Goal: Task Accomplishment & Management: Use online tool/utility

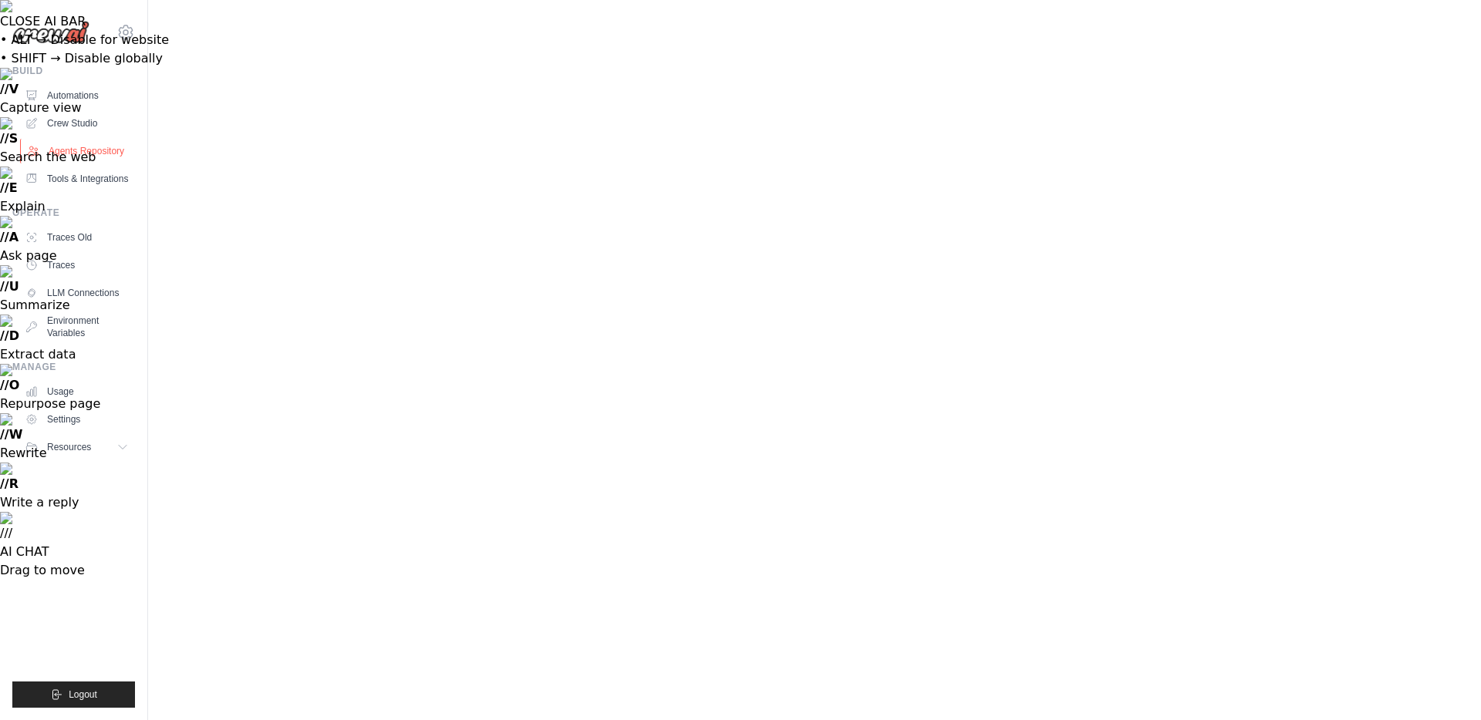
click at [85, 153] on link "Agents Repository" at bounding box center [78, 151] width 116 height 25
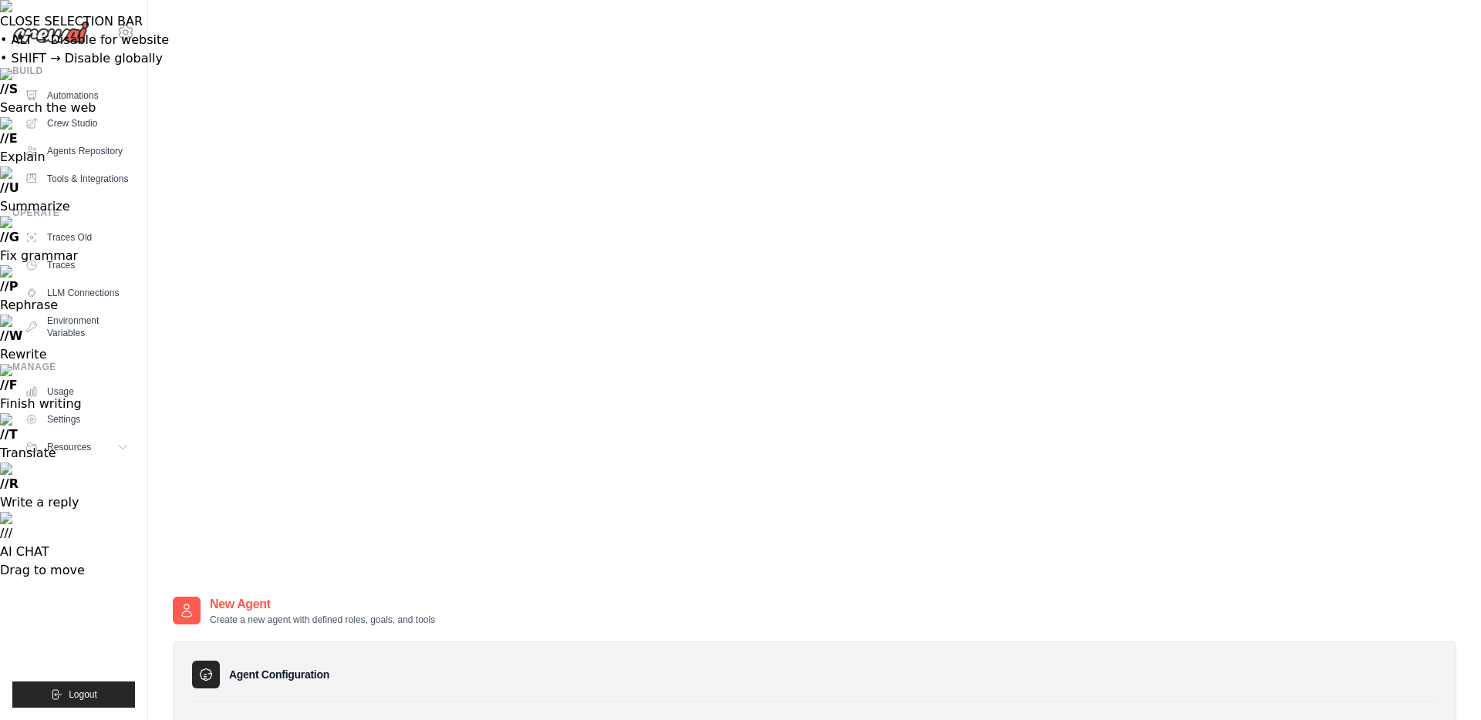
drag, startPoint x: 202, startPoint y: 146, endPoint x: 238, endPoint y: 146, distance: 36.2
click at [238, 720] on label "Role" at bounding box center [814, 730] width 1232 height 15
drag, startPoint x: 204, startPoint y: 213, endPoint x: 285, endPoint y: 213, distance: 81.7
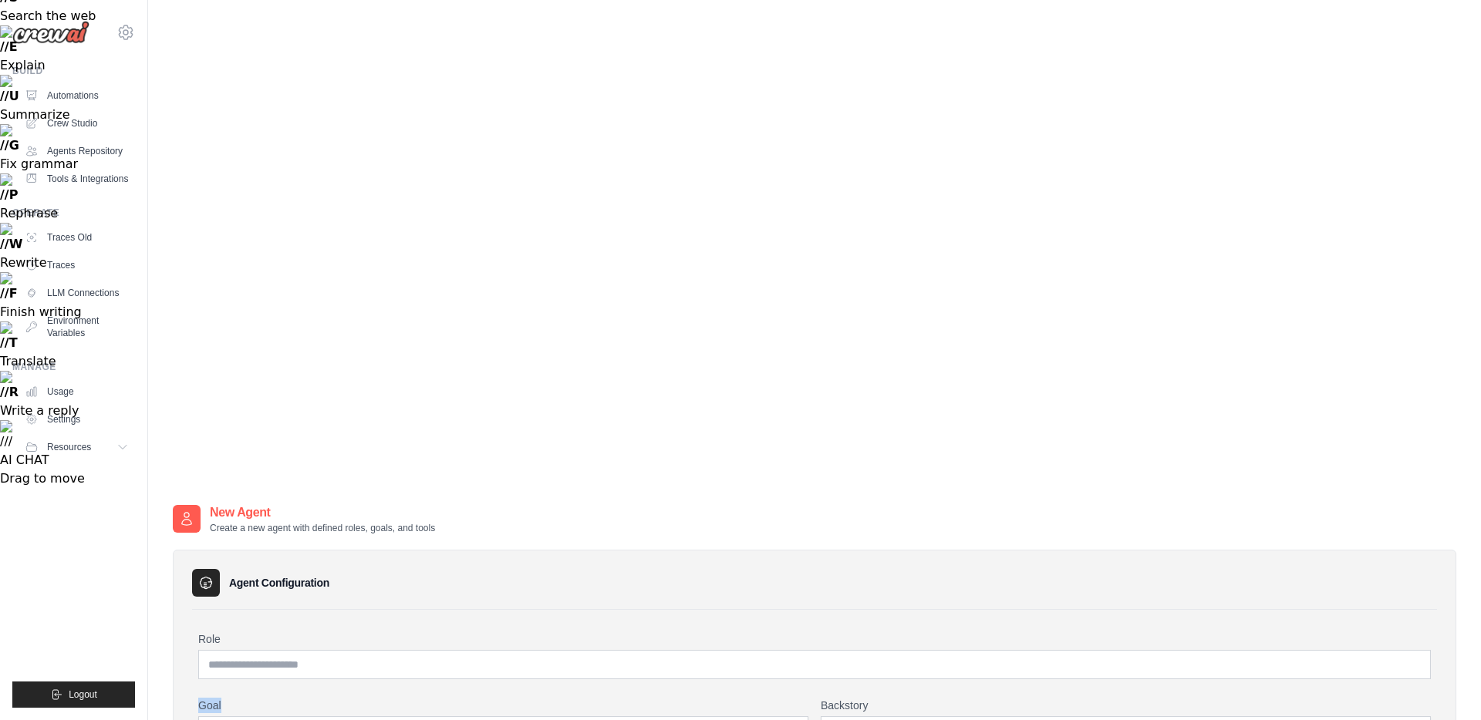
scroll to position [95, 0]
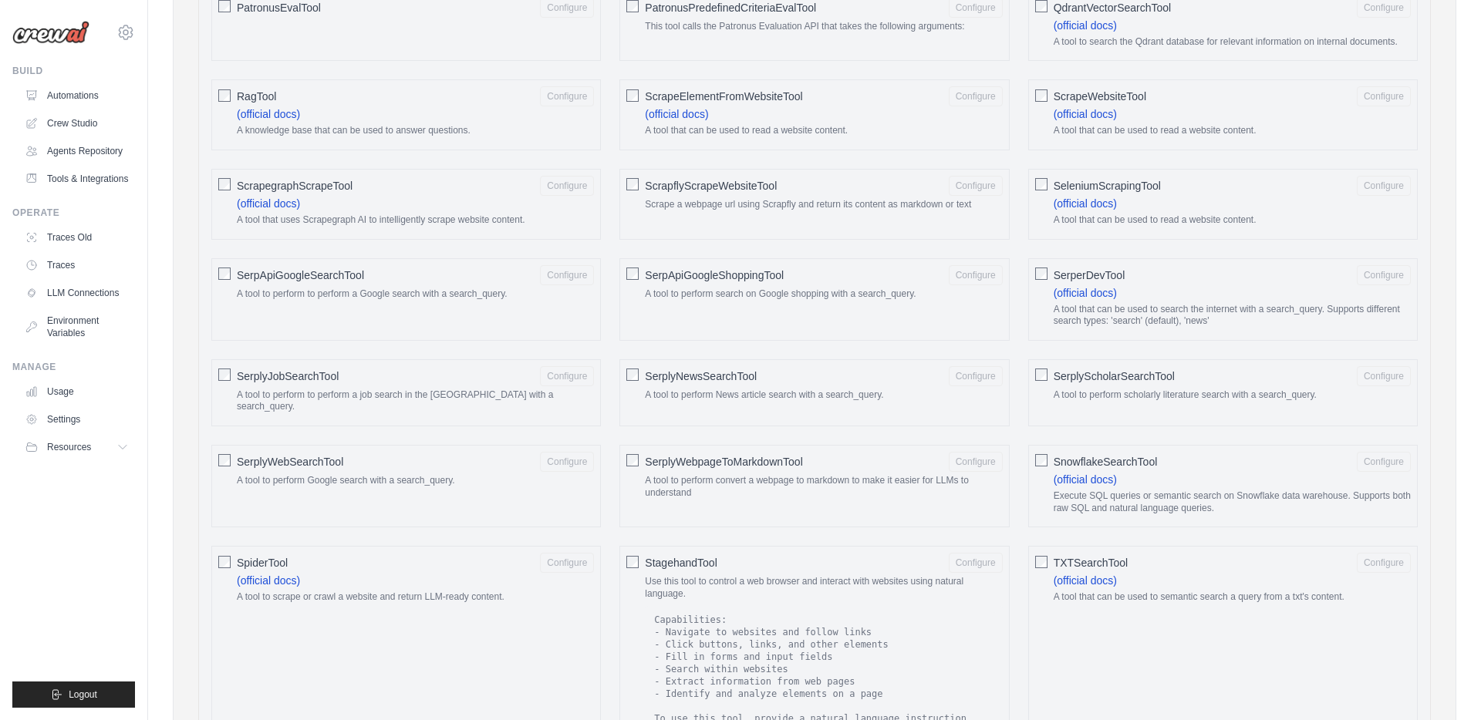
scroll to position [2533, 0]
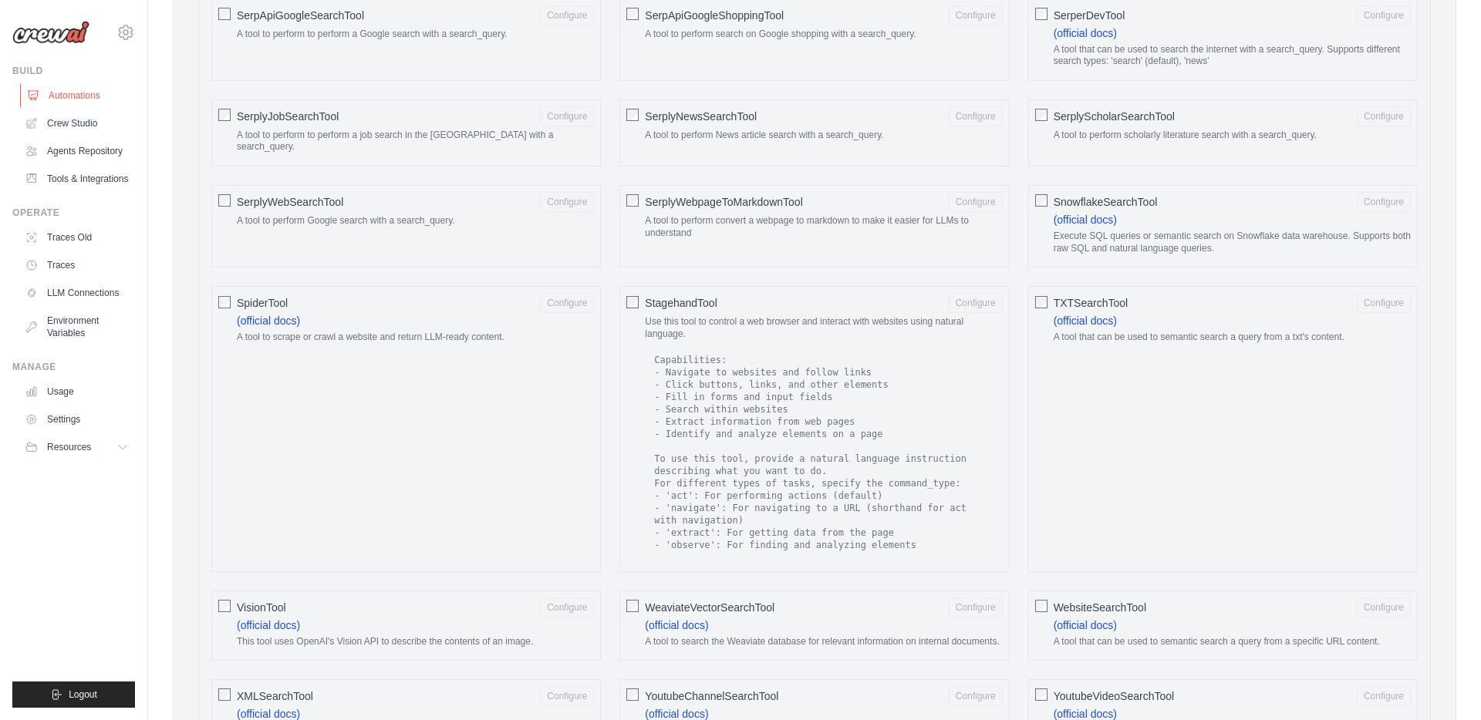
click at [58, 93] on link "Automations" at bounding box center [78, 95] width 116 height 25
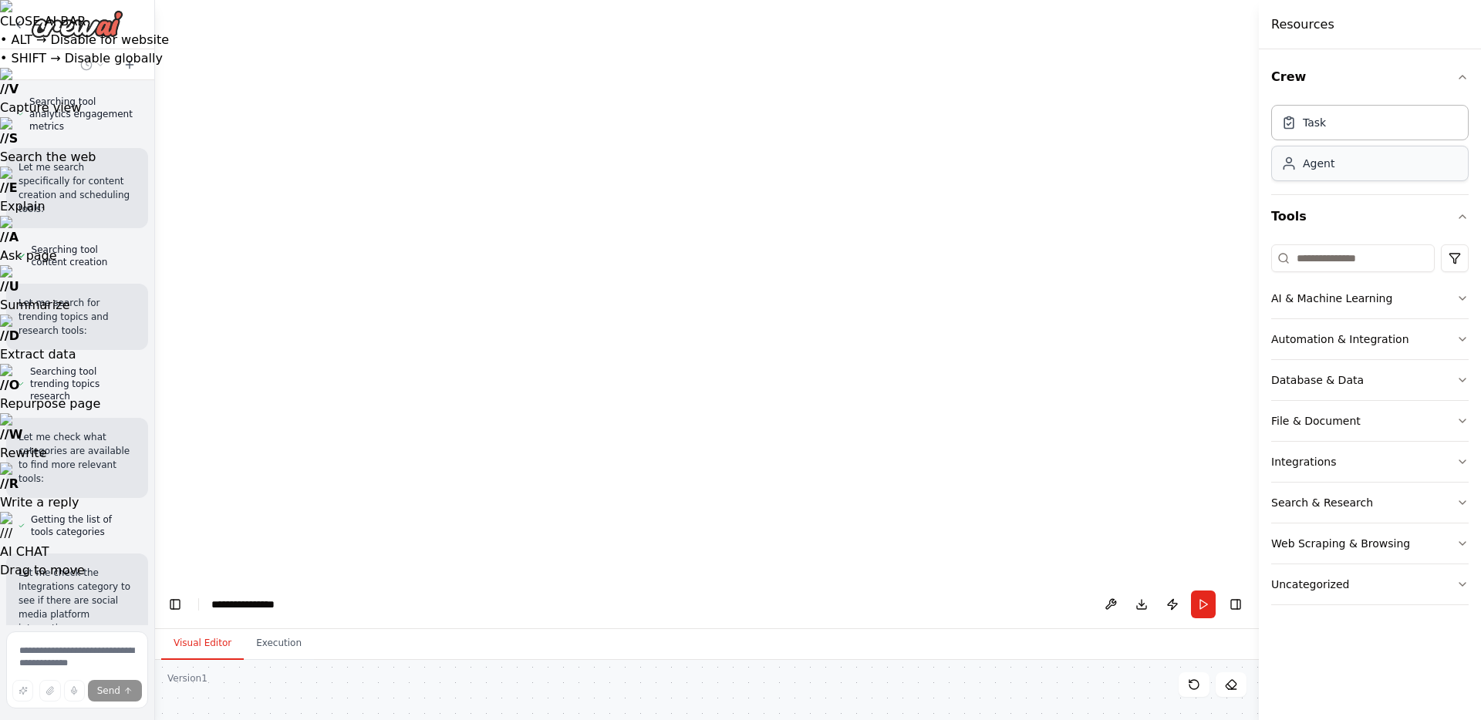
scroll to position [672, 0]
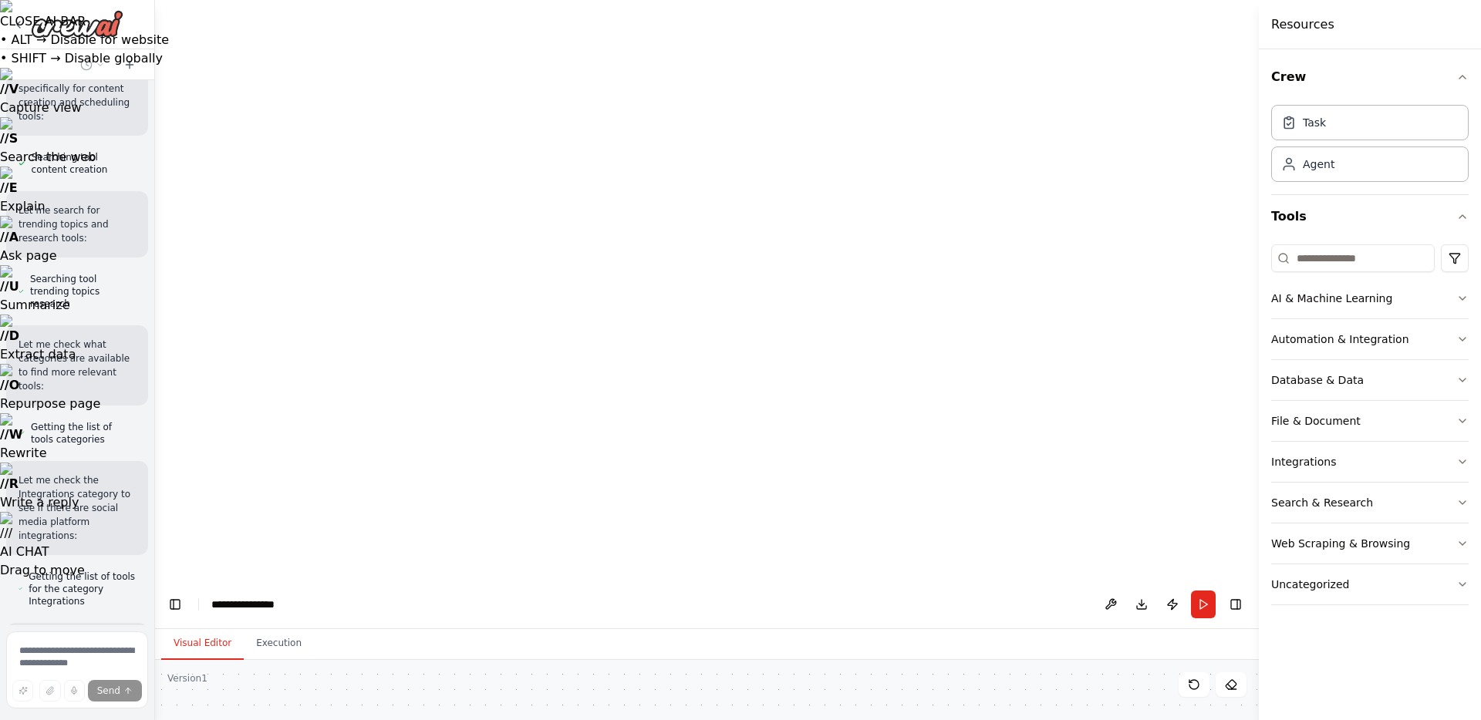
drag, startPoint x: 453, startPoint y: 251, endPoint x: 542, endPoint y: 309, distance: 106.5
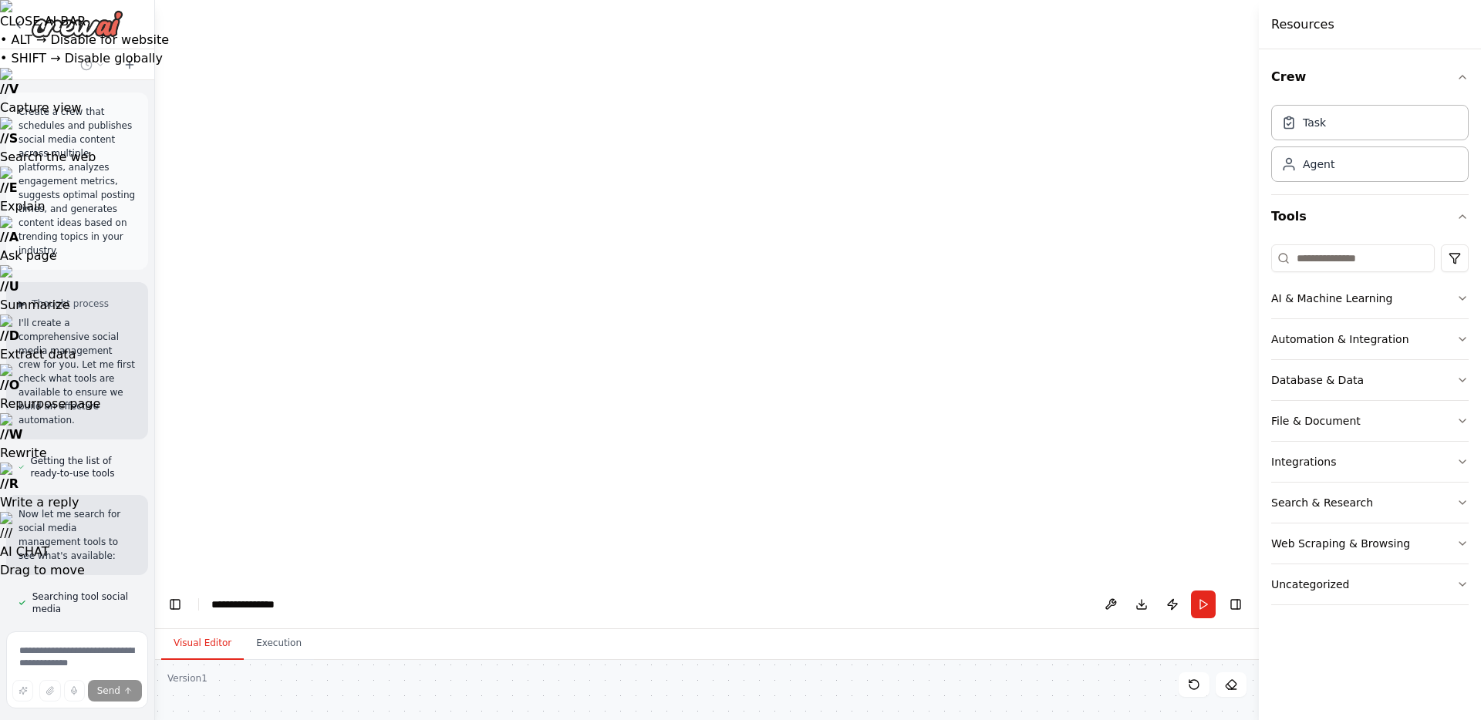
scroll to position [864, 0]
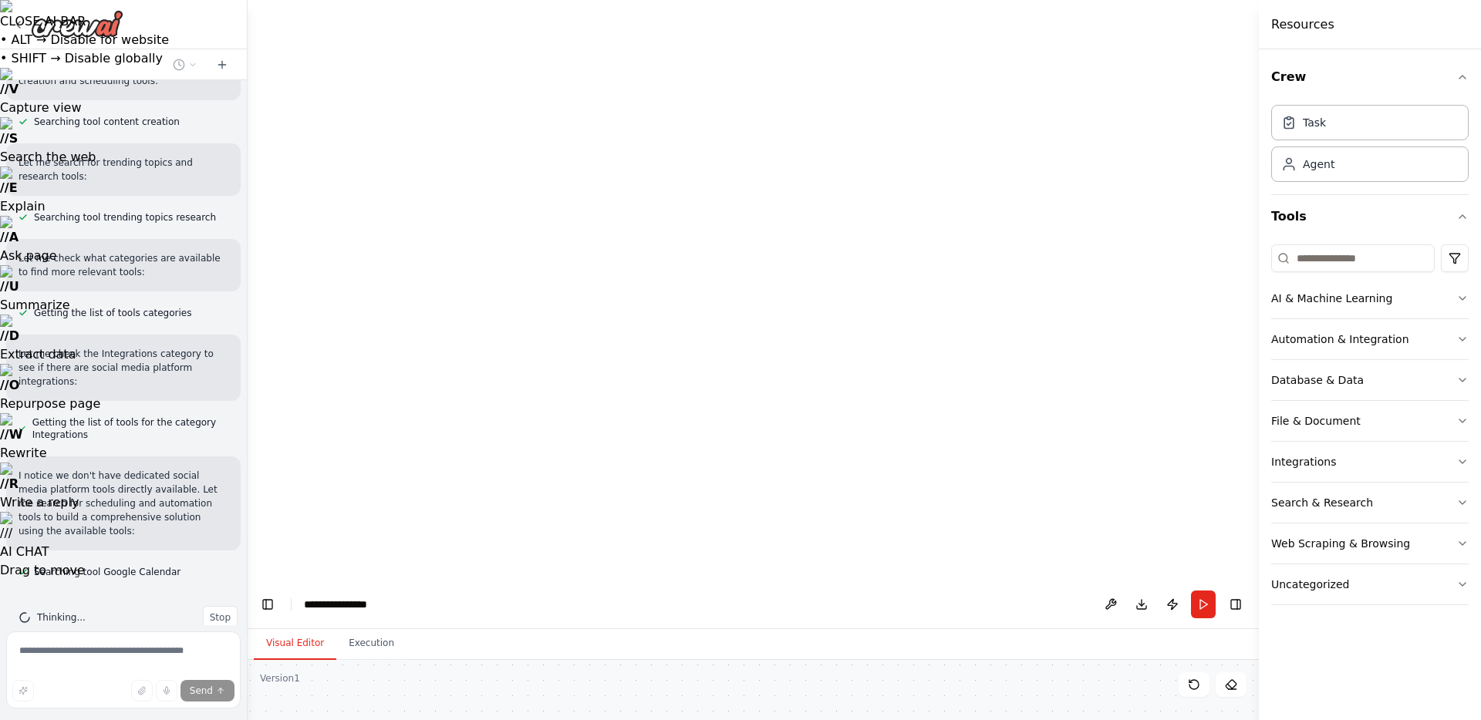
drag, startPoint x: 153, startPoint y: 366, endPoint x: 248, endPoint y: 366, distance: 94.9
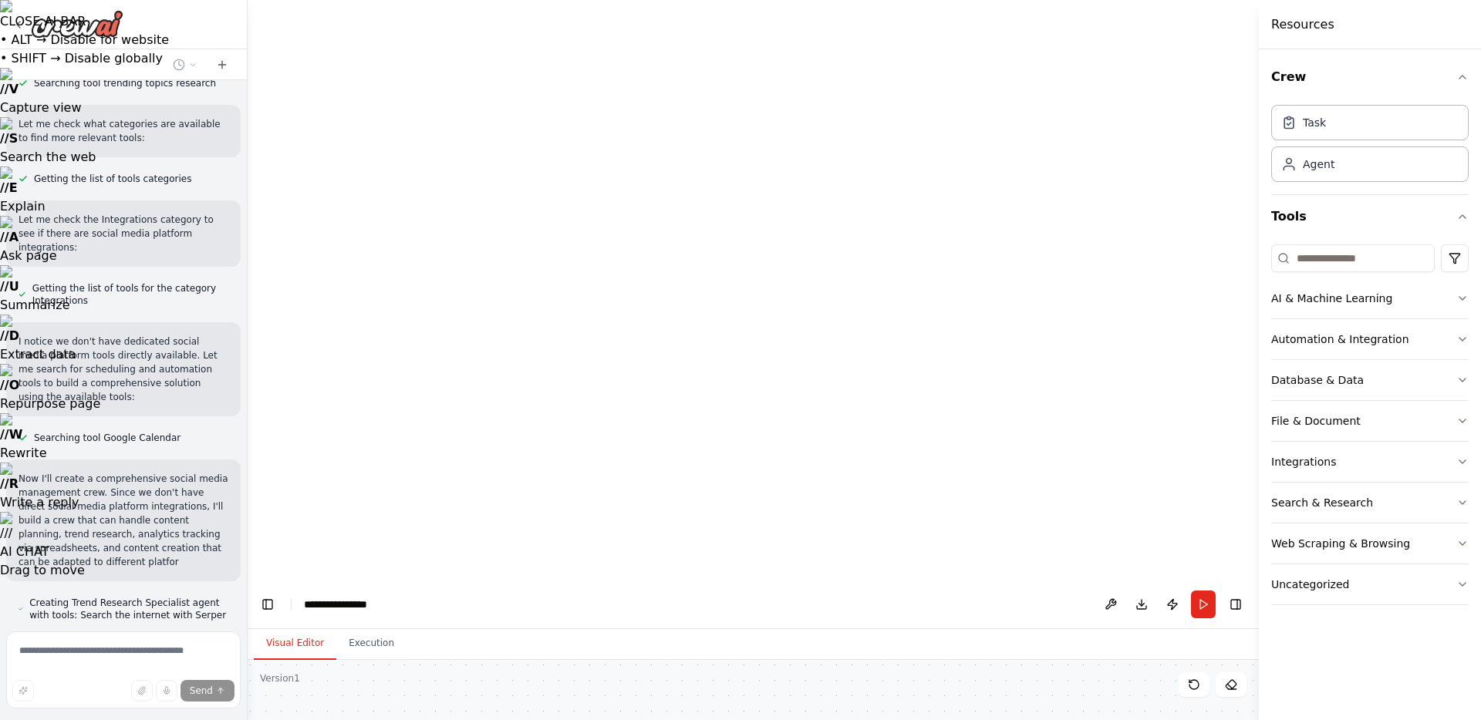
scroll to position [691, 0]
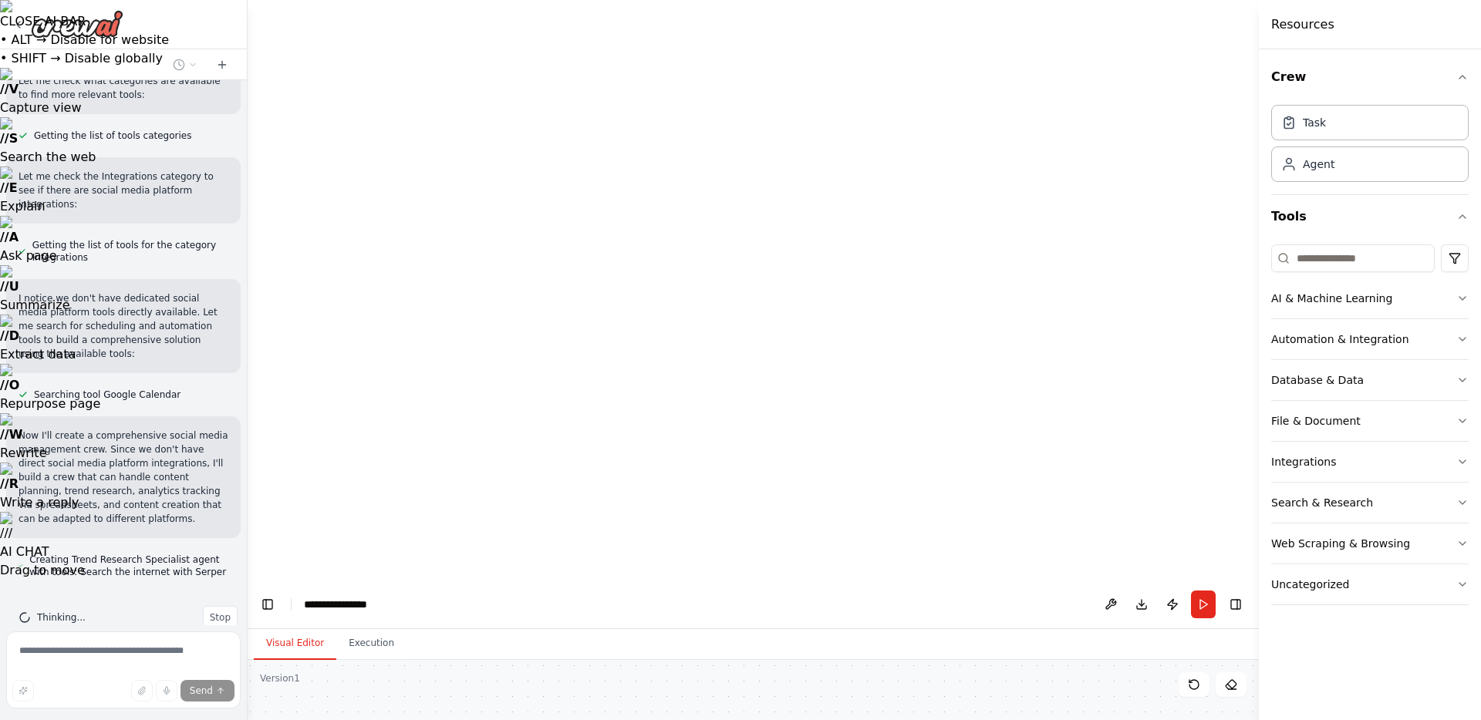
drag, startPoint x: 742, startPoint y: 400, endPoint x: 674, endPoint y: 408, distance: 68.3
click at [1394, 122] on div "Task" at bounding box center [1369, 121] width 197 height 35
click at [1384, 163] on div "Agent" at bounding box center [1369, 163] width 197 height 35
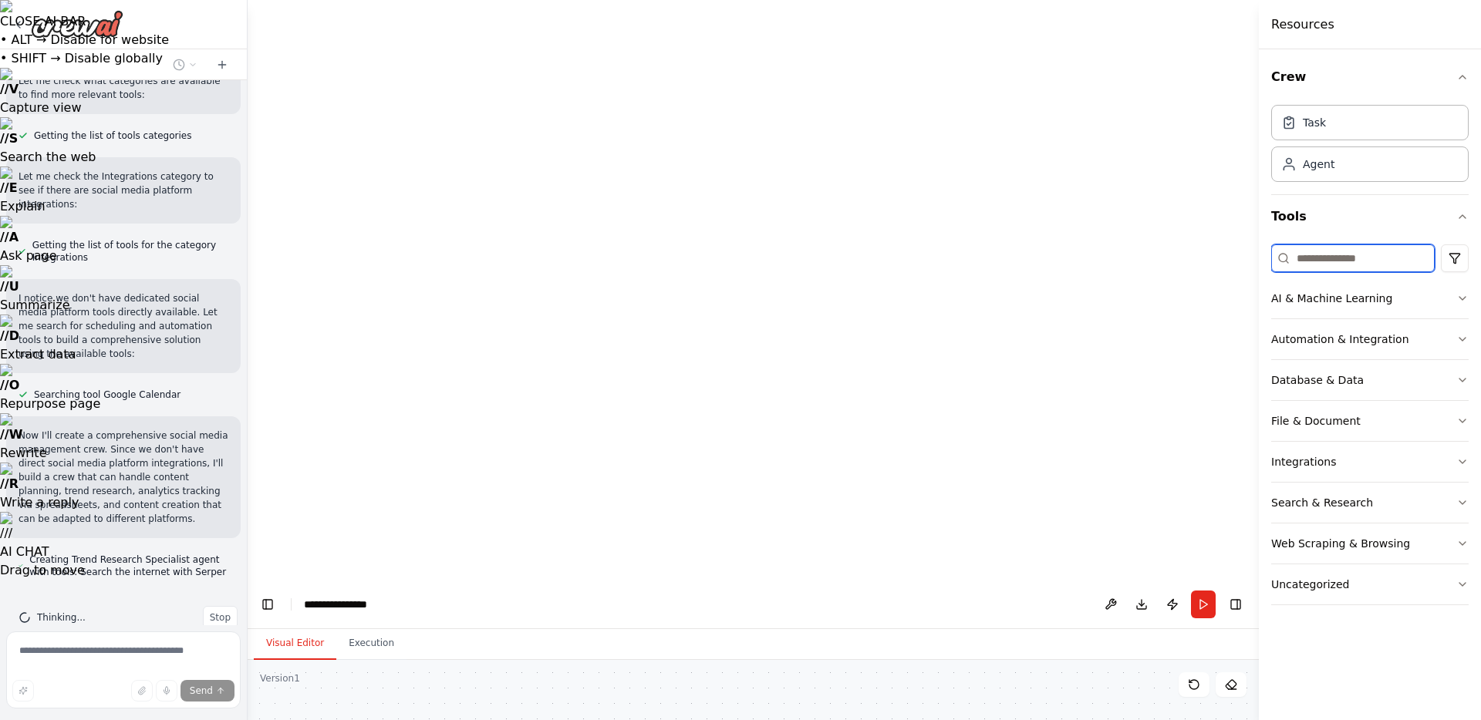
click at [1382, 256] on input at bounding box center [1352, 258] width 163 height 28
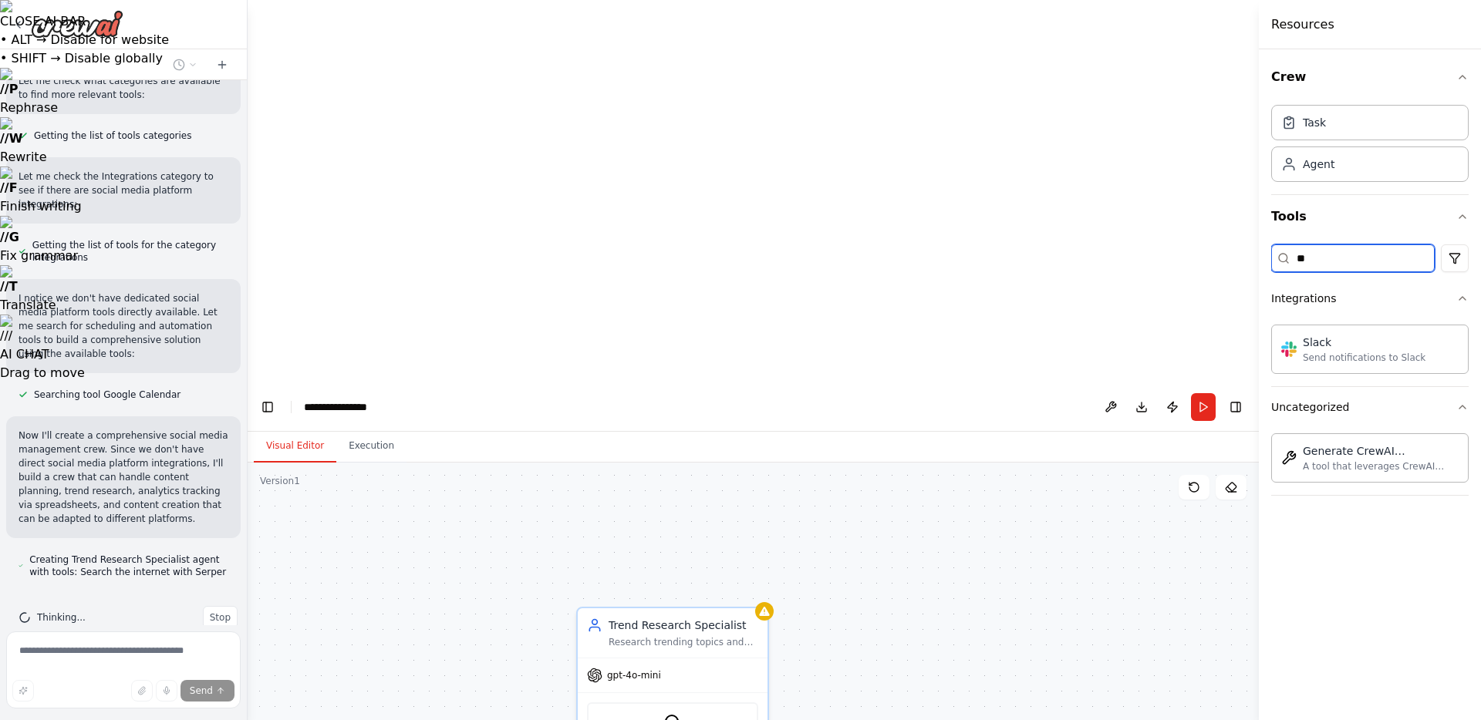
scroll to position [734, 0]
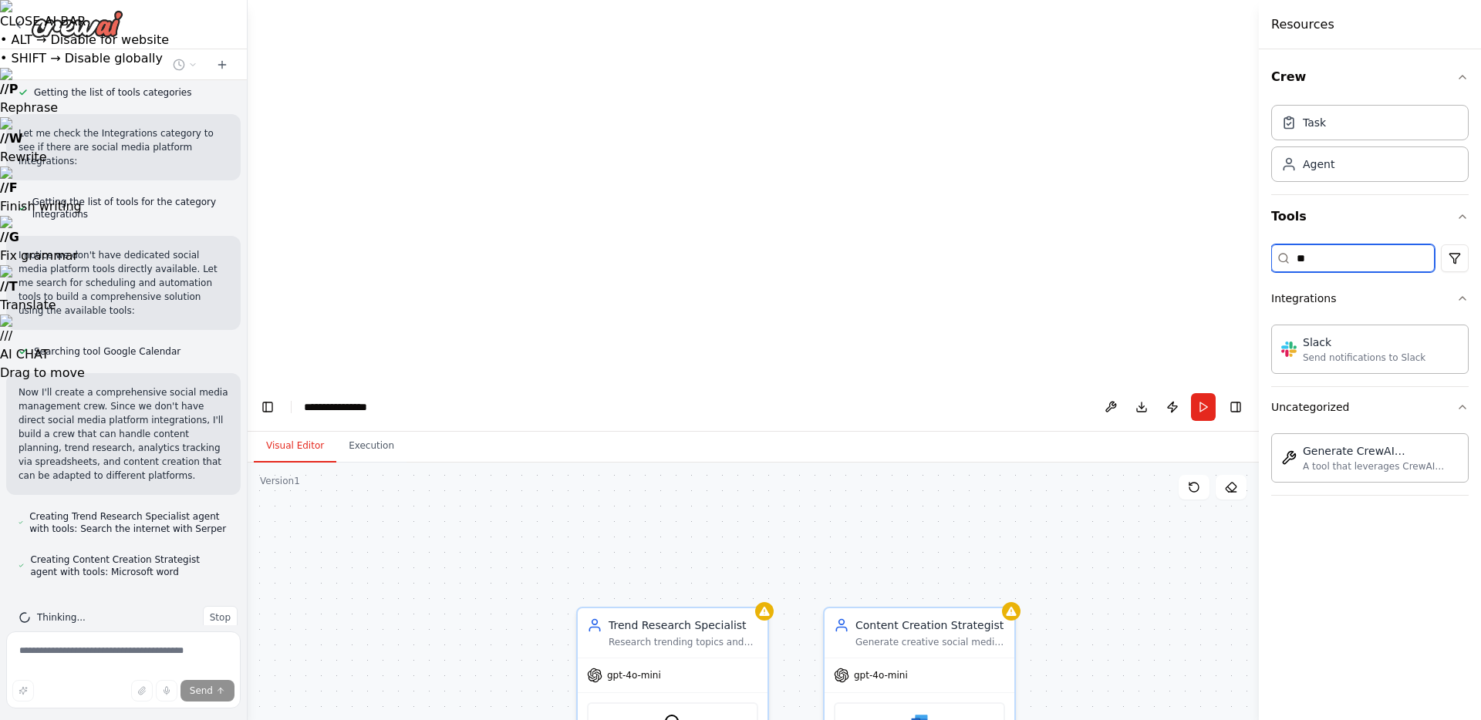
type input "*"
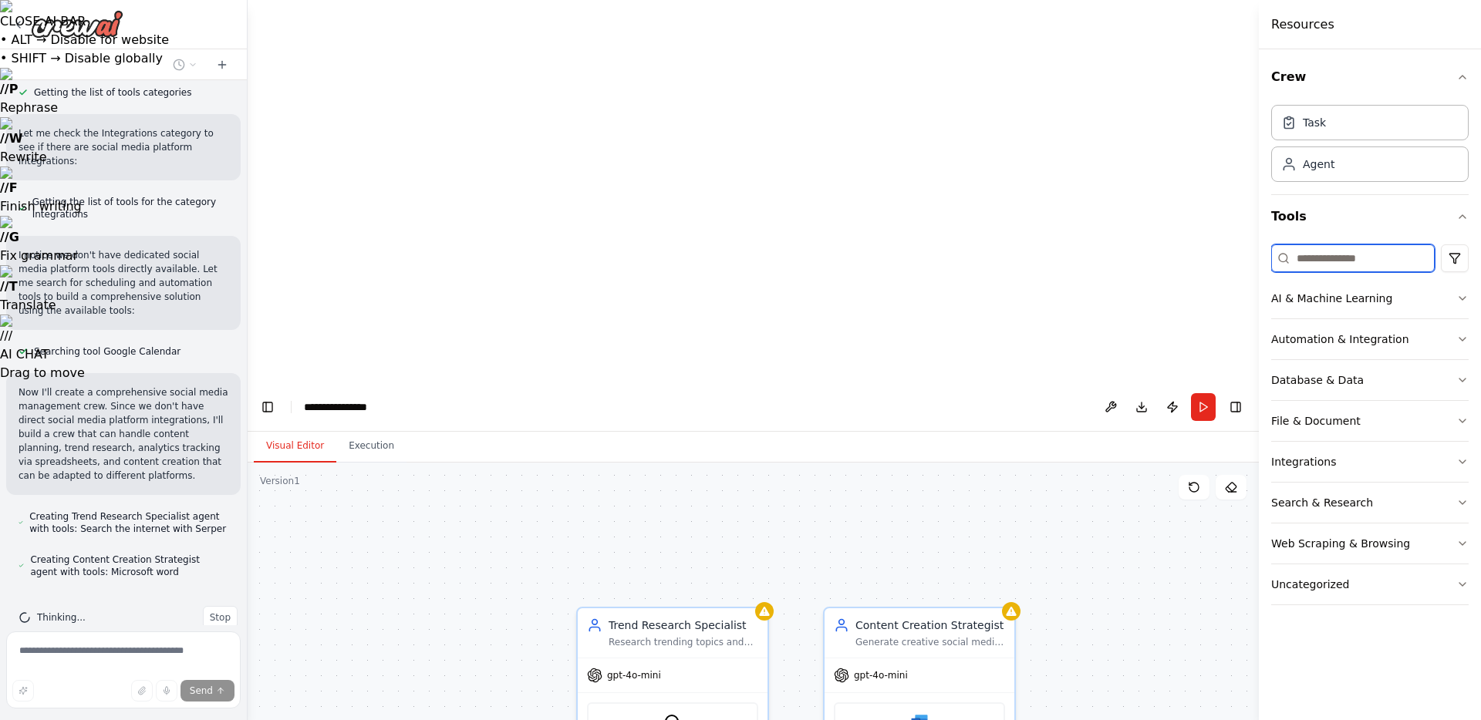
scroll to position [777, 0]
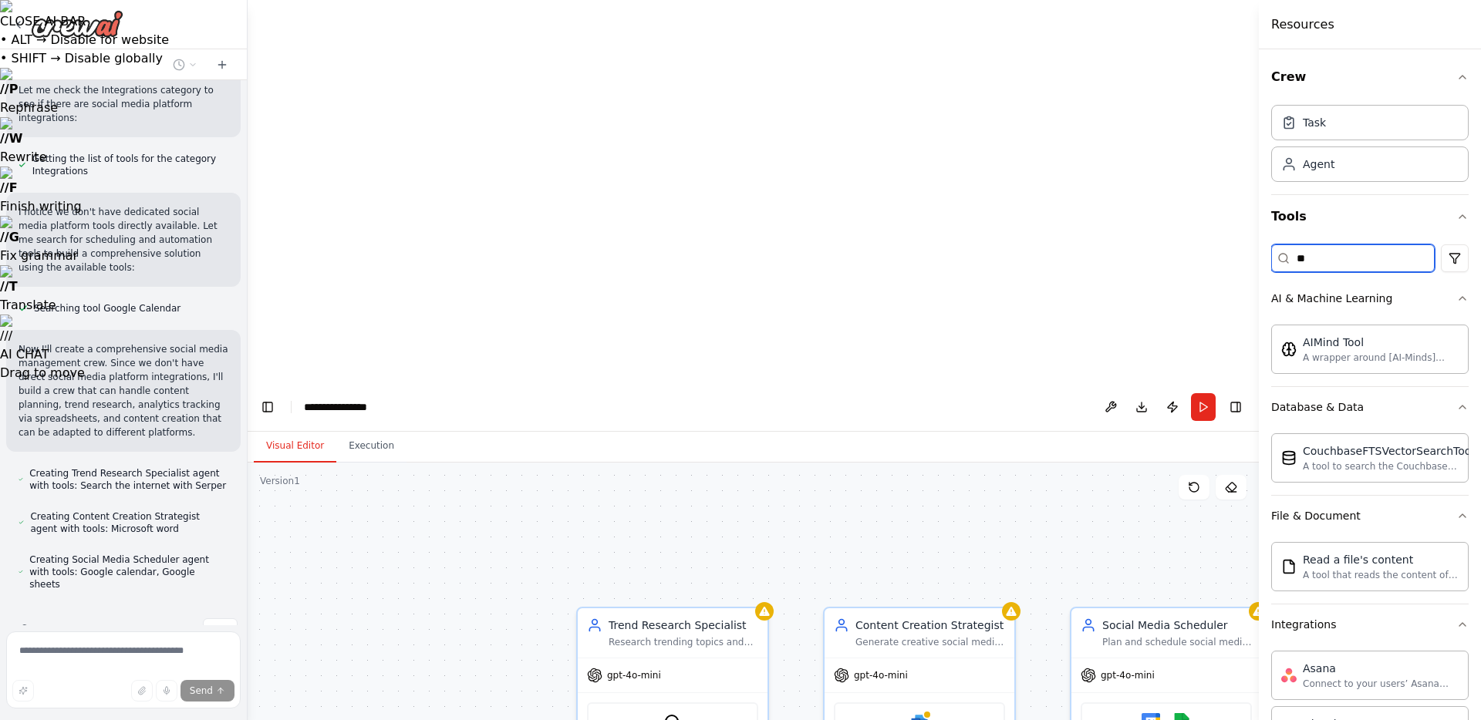
type input "*"
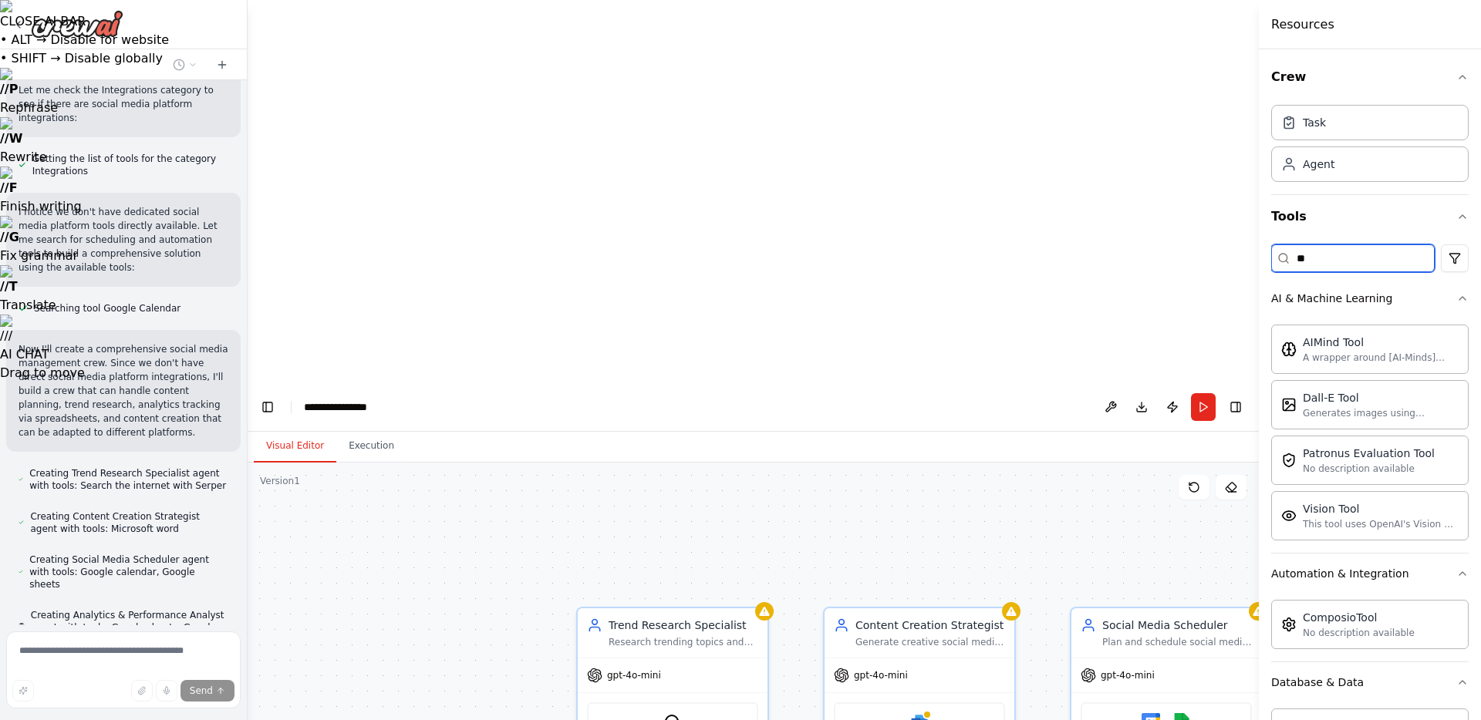
scroll to position [833, 0]
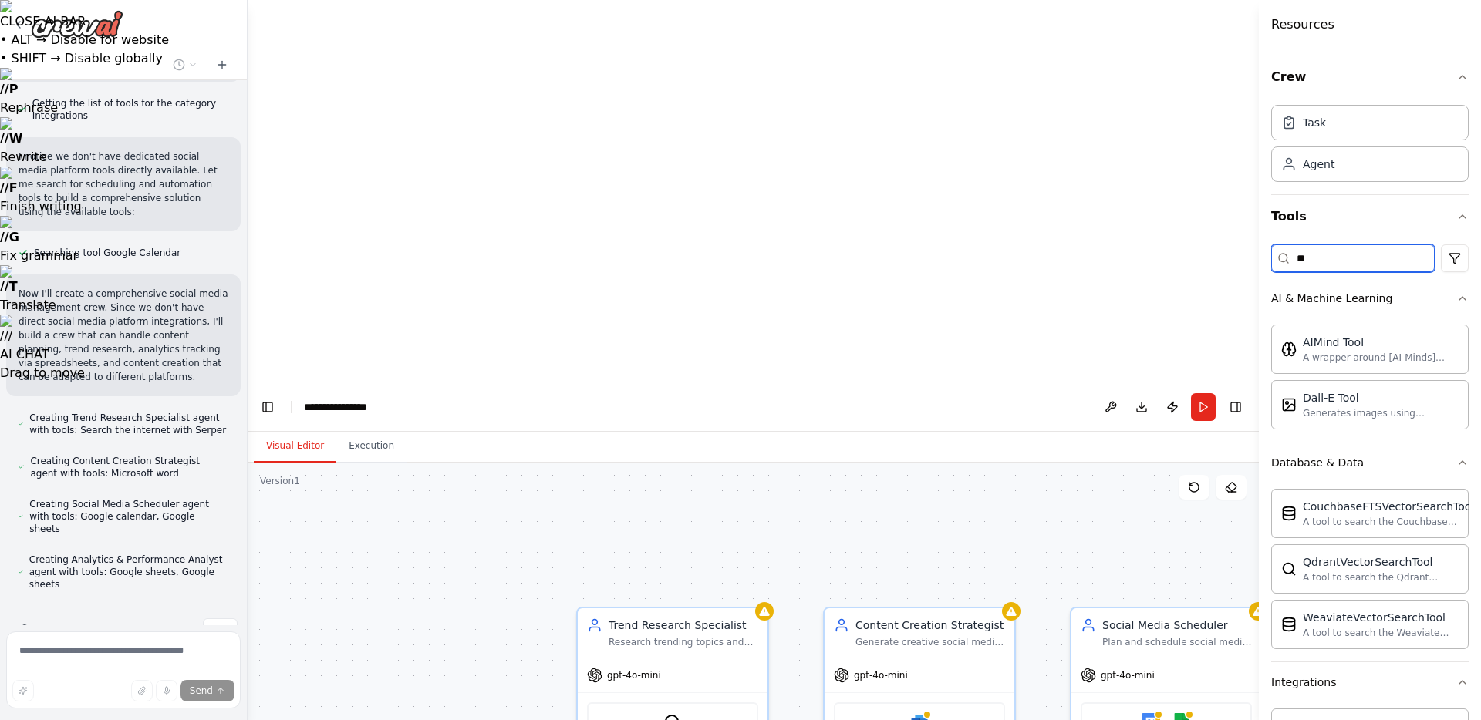
type input "*"
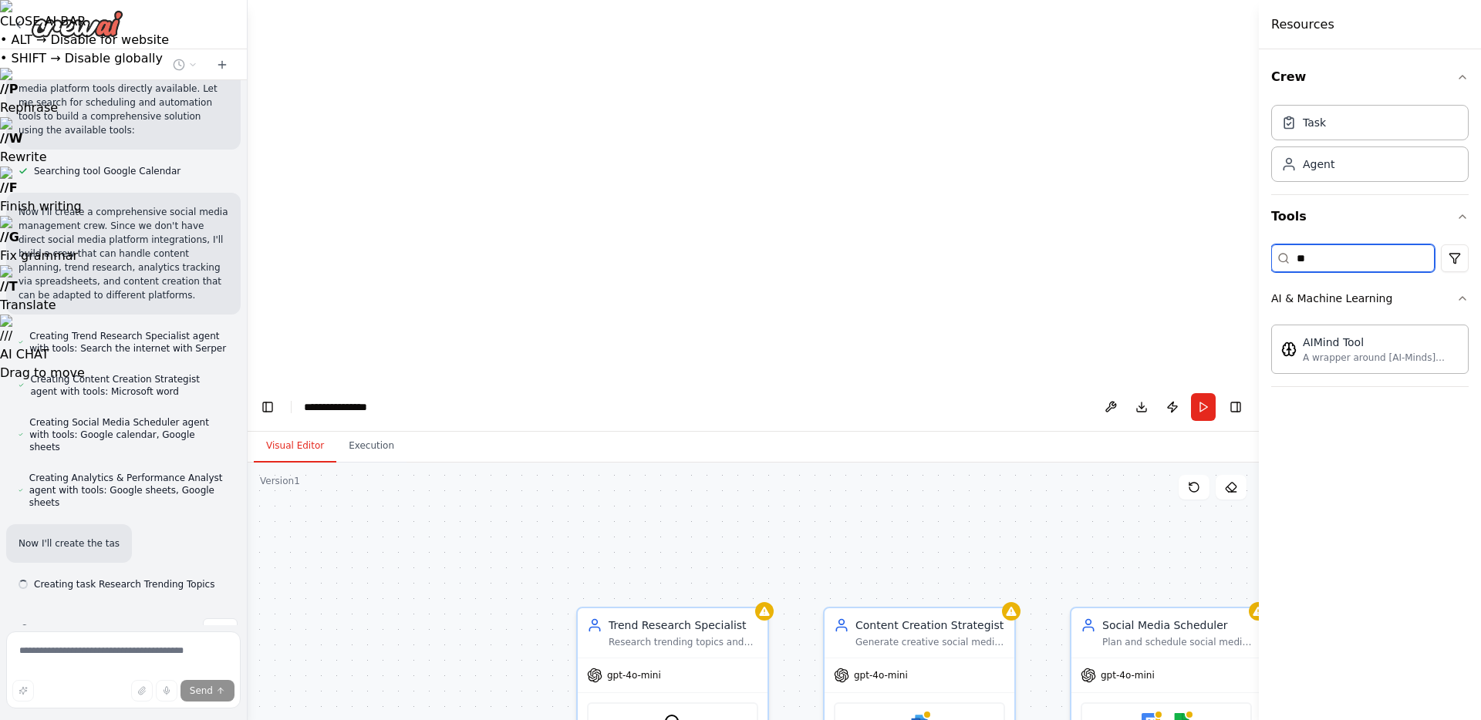
type input "*"
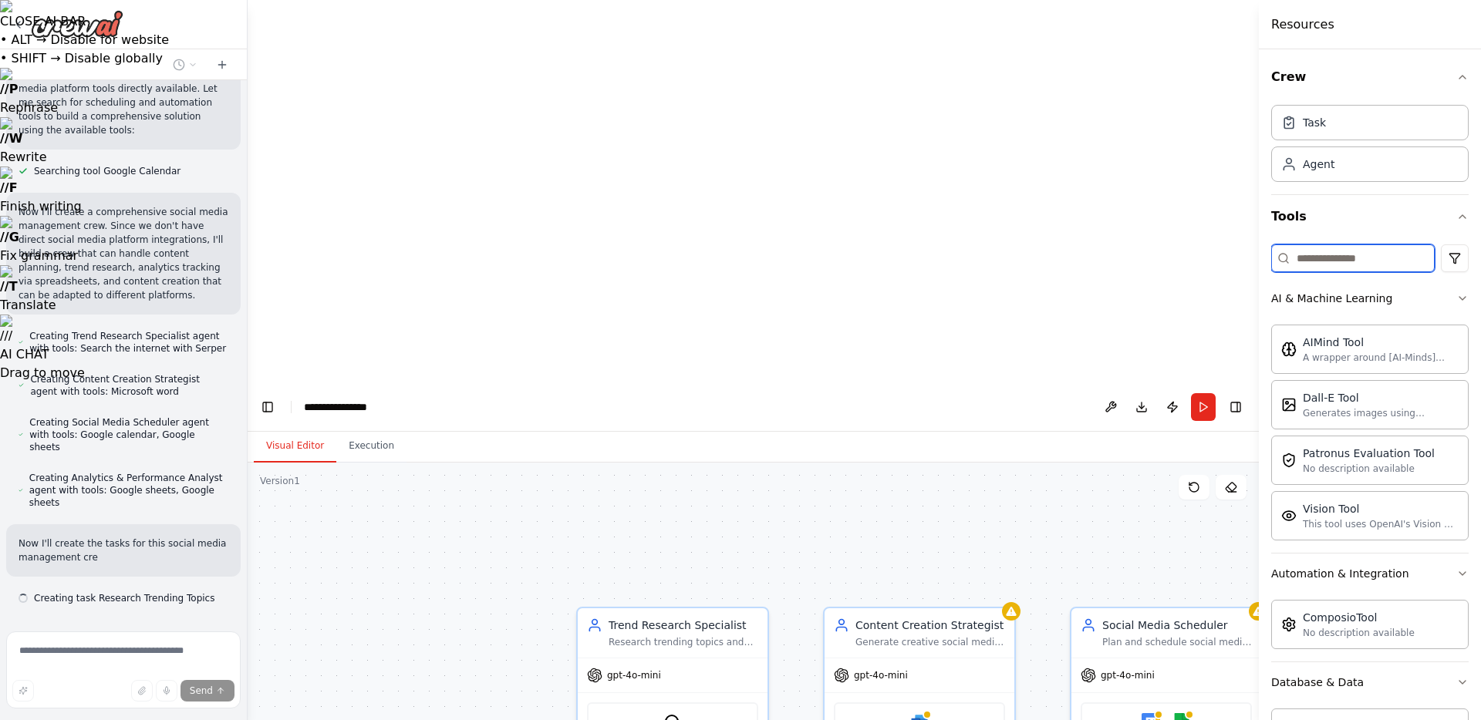
scroll to position [929, 0]
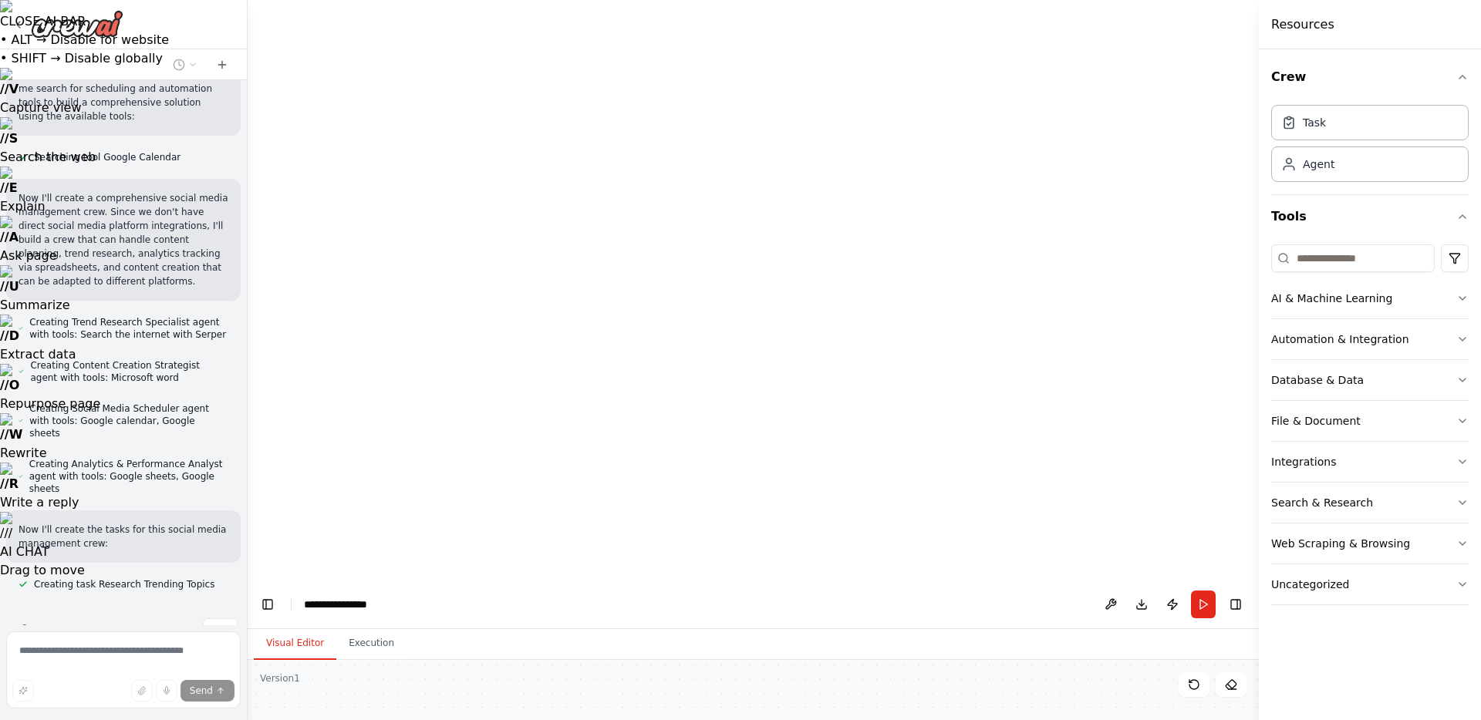
drag, startPoint x: 1060, startPoint y: 526, endPoint x: 780, endPoint y: 450, distance: 290.7
click at [1336, 170] on div "Agent" at bounding box center [1369, 163] width 197 height 35
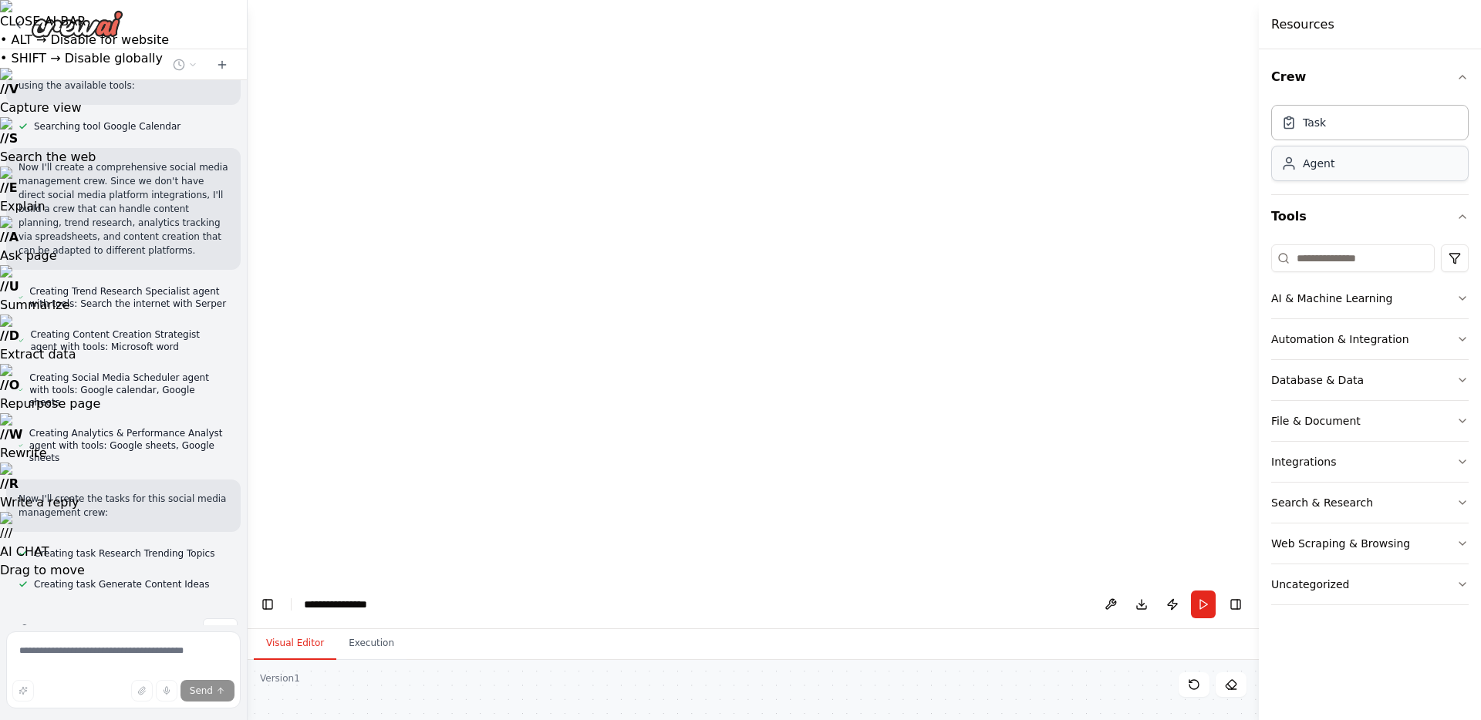
click at [1333, 167] on div "Agent" at bounding box center [1369, 163] width 197 height 35
click at [1351, 167] on div "Agent" at bounding box center [1369, 163] width 197 height 35
click at [1366, 160] on div "Agent" at bounding box center [1369, 163] width 197 height 35
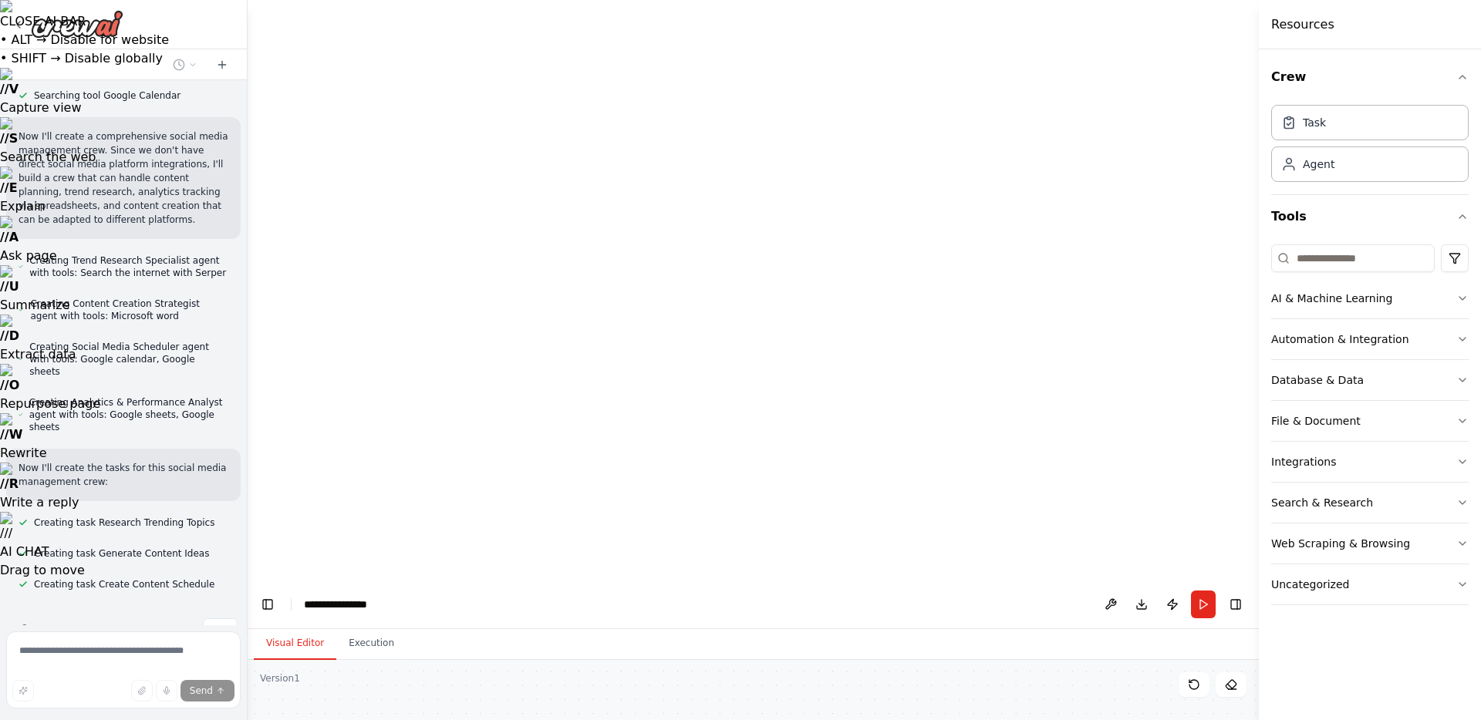
drag, startPoint x: 981, startPoint y: 505, endPoint x: 1122, endPoint y: 446, distance: 153.1
drag, startPoint x: 1122, startPoint y: 446, endPoint x: 1107, endPoint y: 438, distance: 16.6
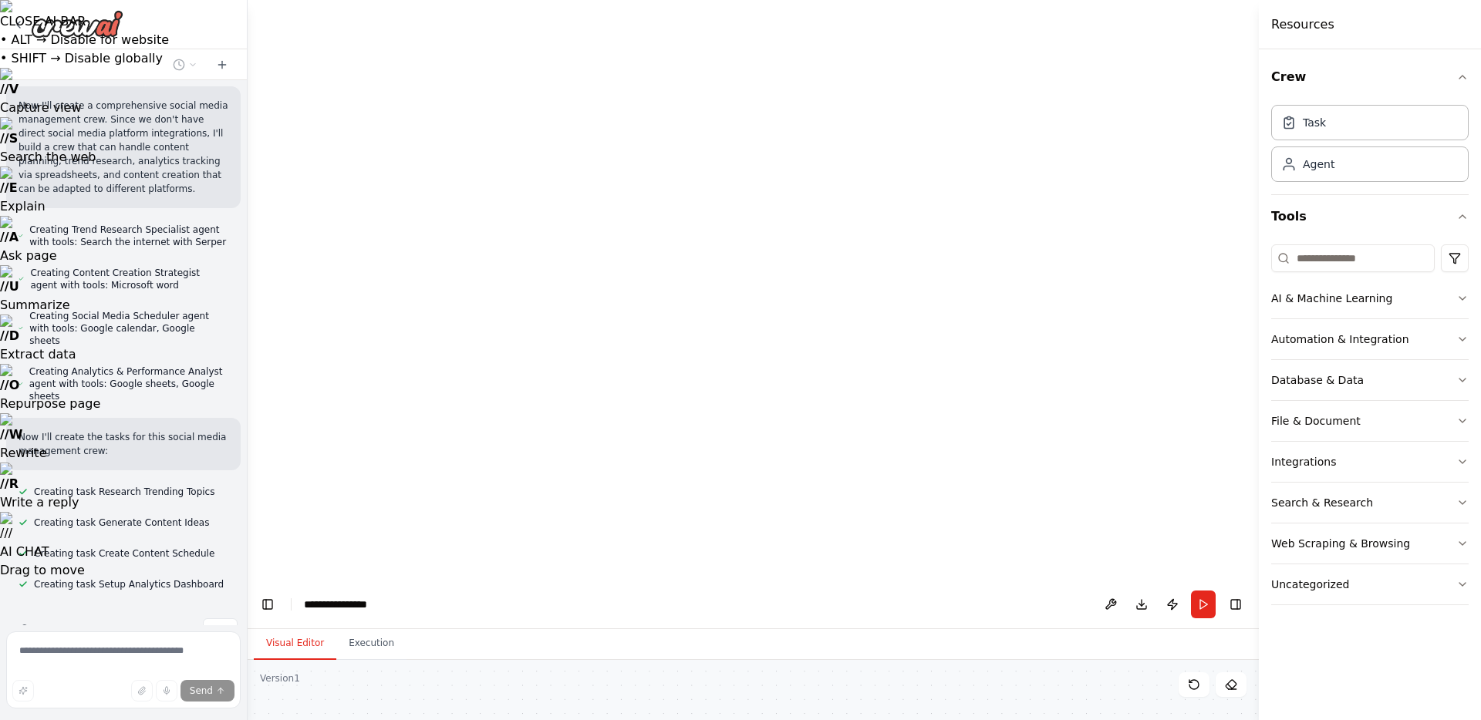
drag, startPoint x: 1125, startPoint y: 571, endPoint x: 761, endPoint y: 503, distance: 370.3
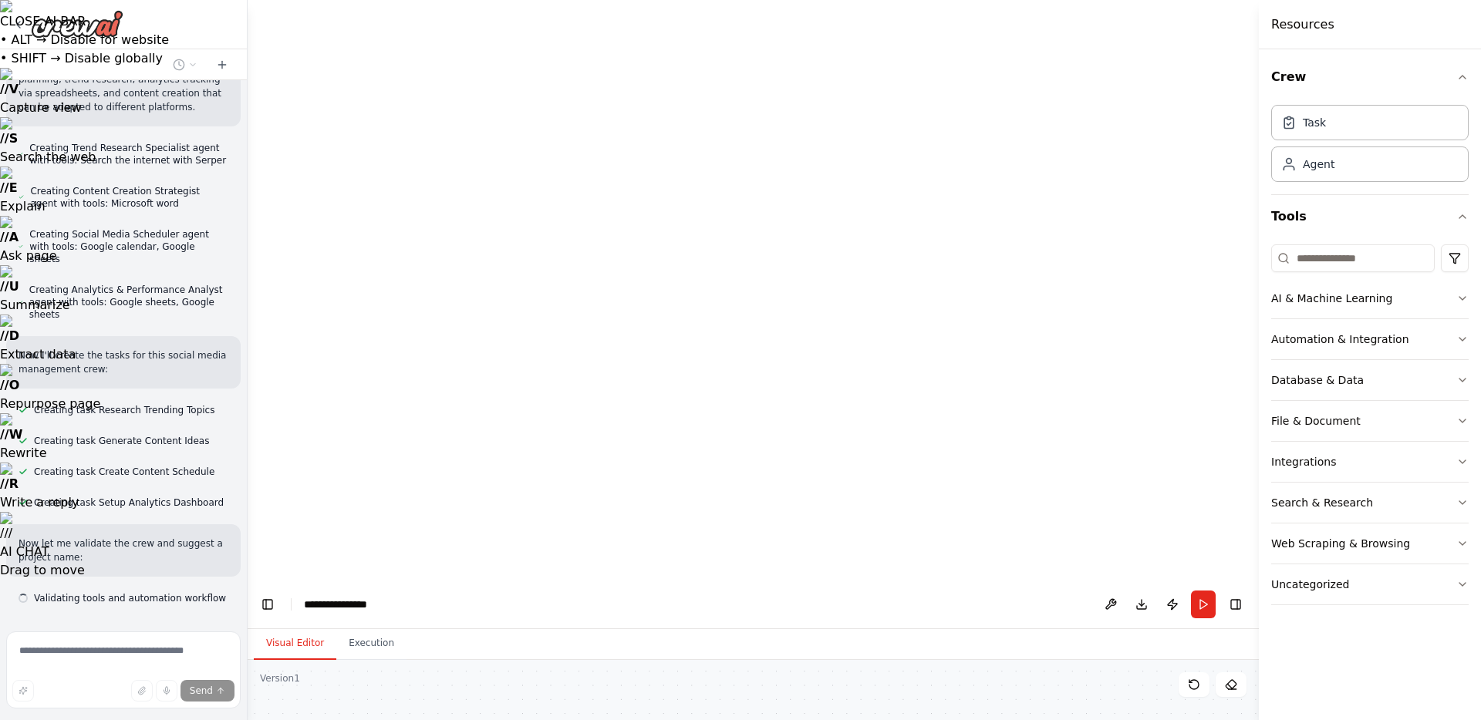
scroll to position [1117, 0]
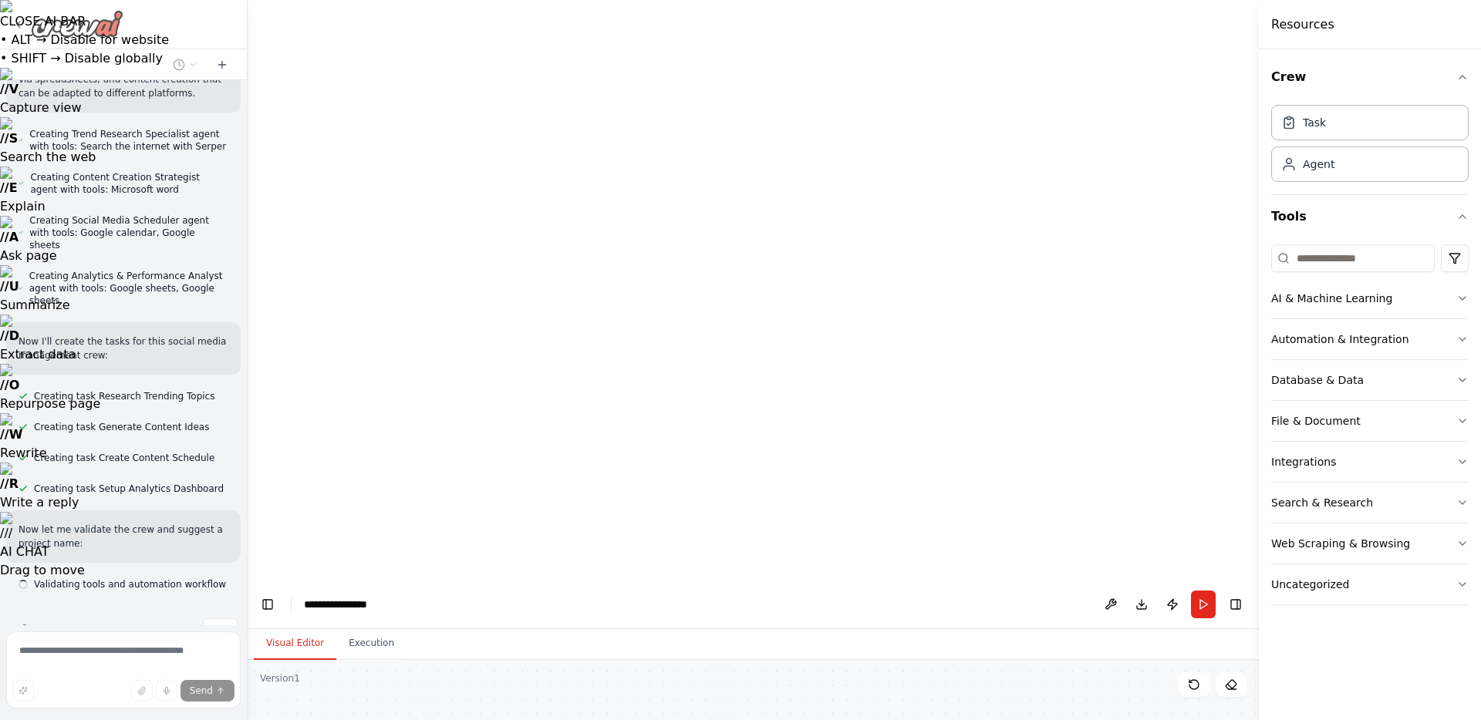
click at [44, 29] on img at bounding box center [77, 24] width 93 height 28
